Goal: Navigation & Orientation: Find specific page/section

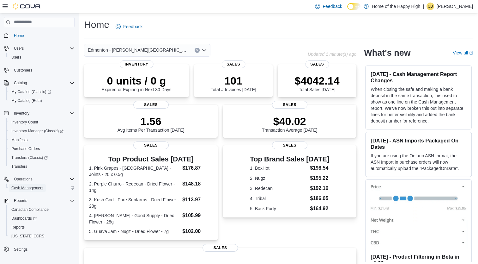
click at [32, 187] on span "Cash Management" at bounding box center [27, 187] width 32 height 5
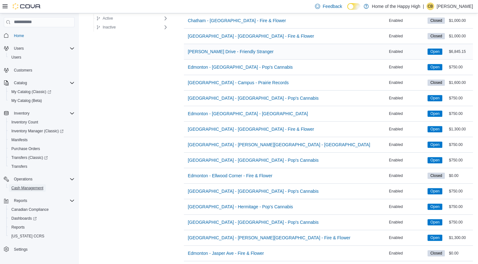
scroll to position [569, 0]
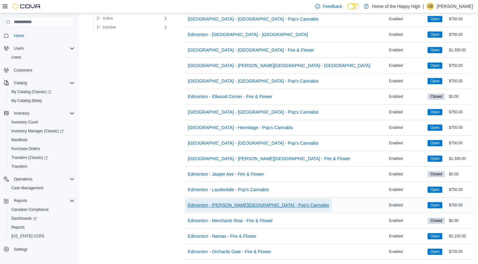
click at [218, 204] on span "Edmonton - [PERSON_NAME][GEOGRAPHIC_DATA] - Pop's Cannabis" at bounding box center [258, 205] width 141 height 6
